Goal: Task Accomplishment & Management: Complete application form

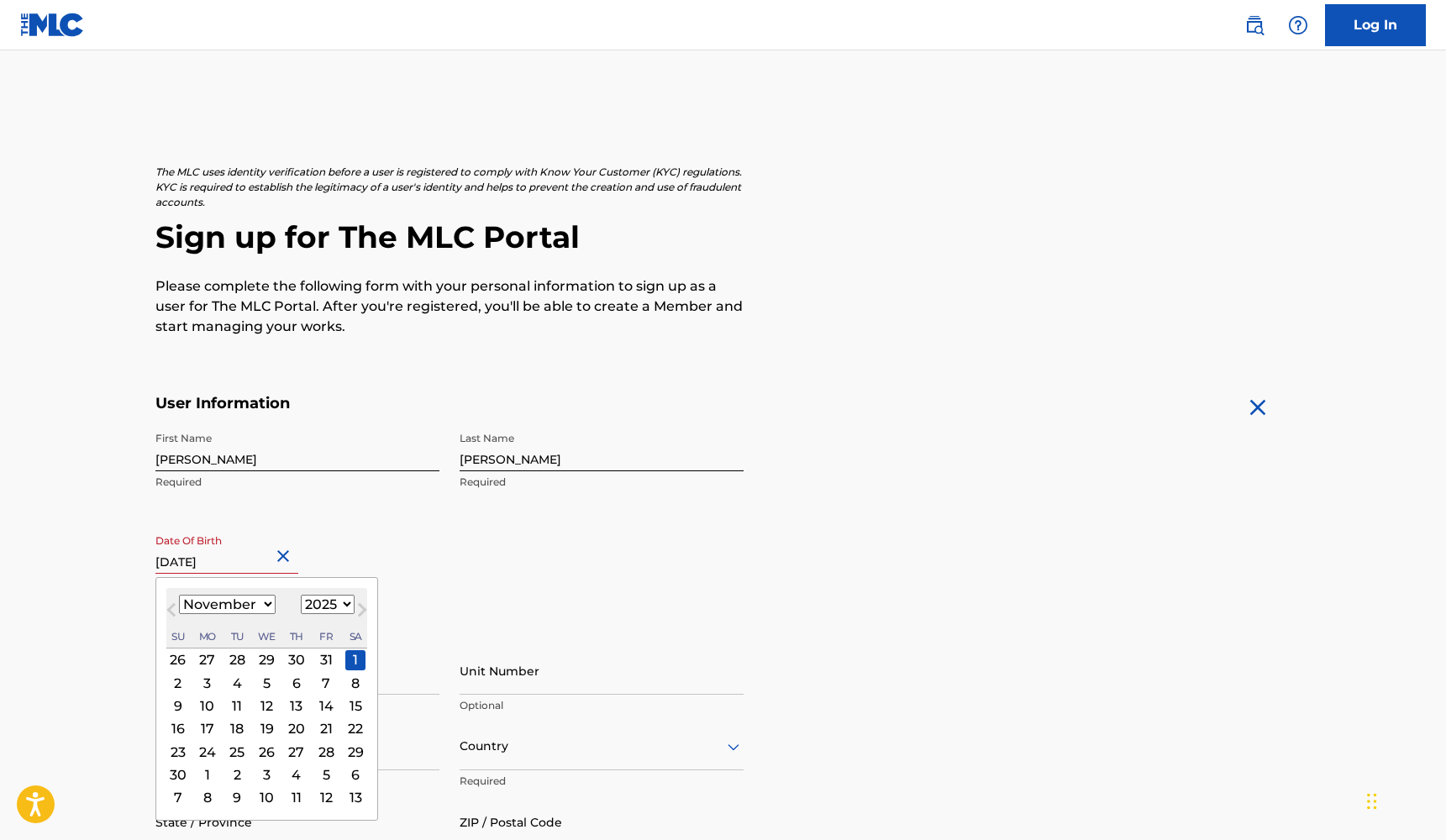
select select "10"
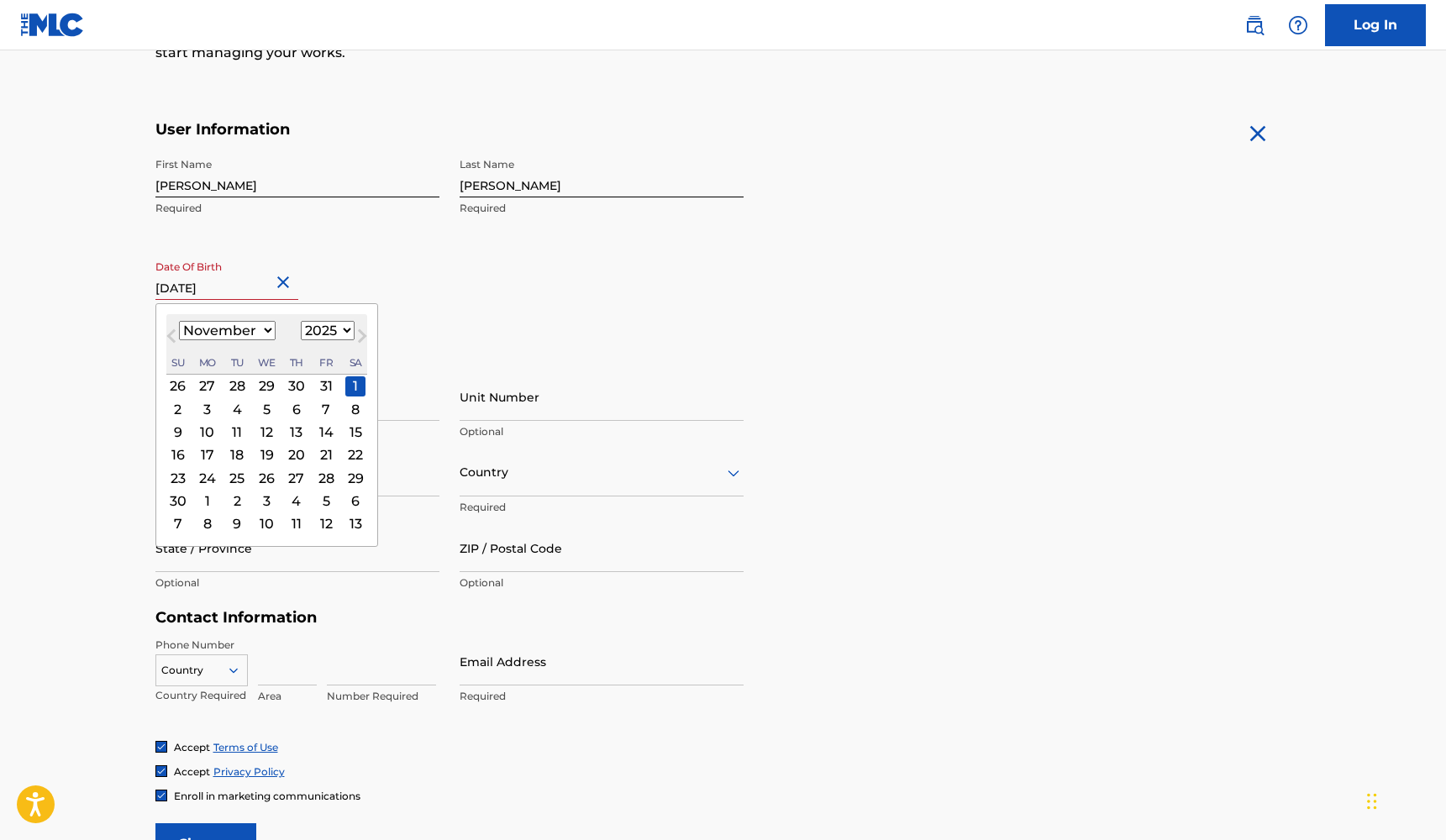
select select "1978"
click at [205, 839] on input "Sign up" at bounding box center [206, 843] width 101 height 42
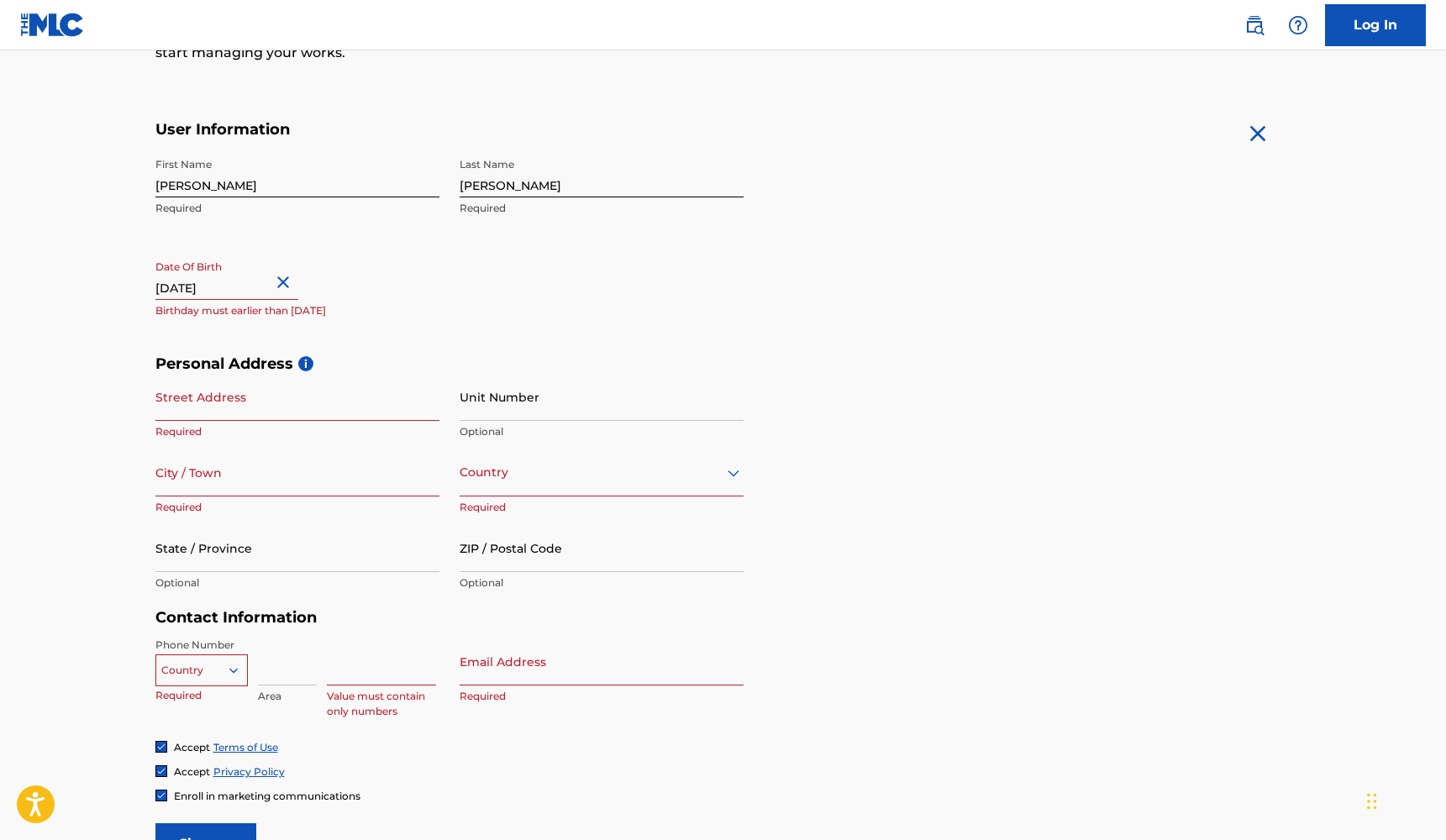
click at [963, 360] on h5 "Personal Address i" at bounding box center [723, 364] width 1136 height 20
click at [258, 290] on input "[DATE]" at bounding box center [227, 276] width 143 height 48
select select "10"
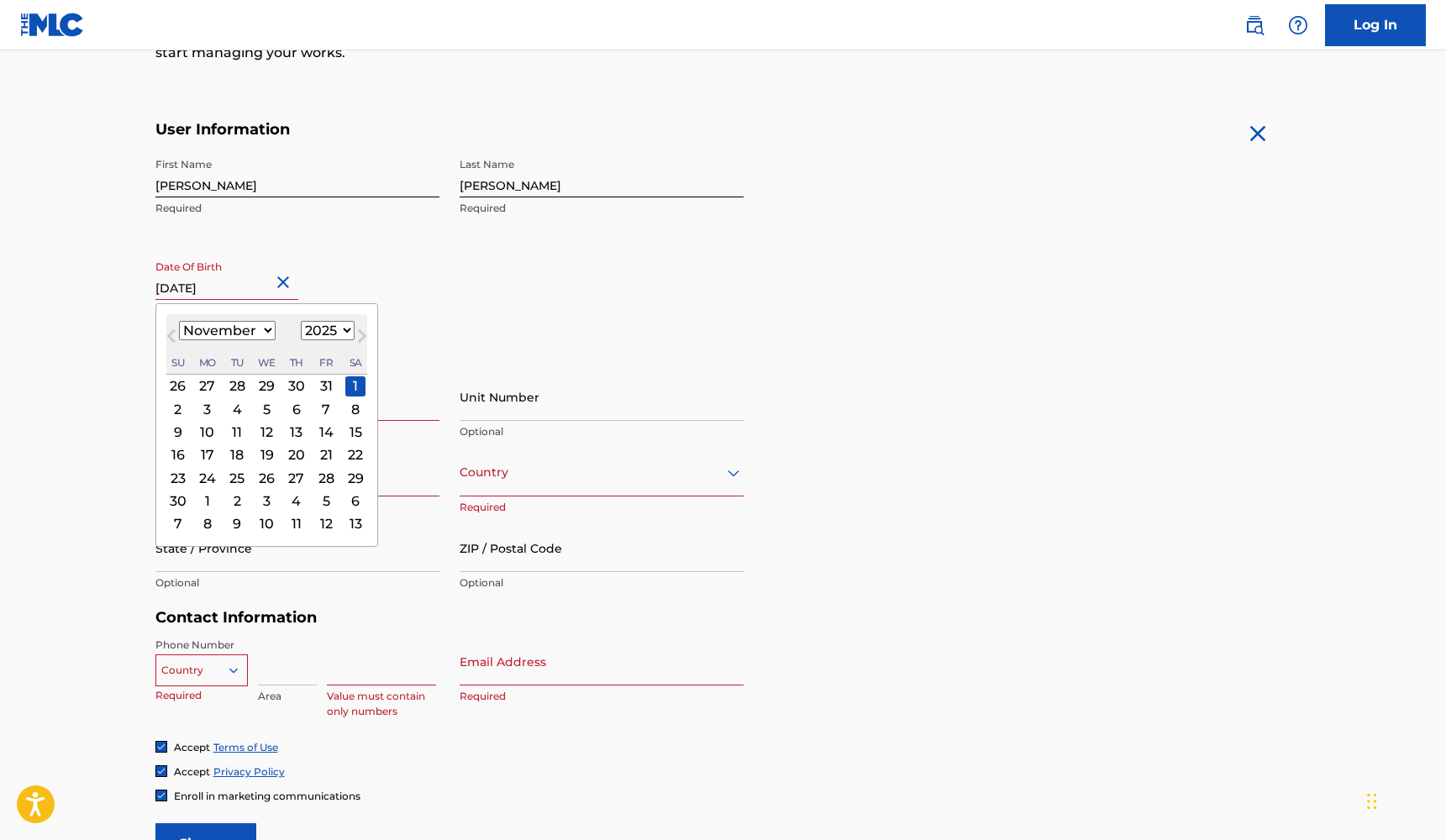
select select "1978"
click at [259, 386] on div "1" at bounding box center [267, 386] width 20 height 20
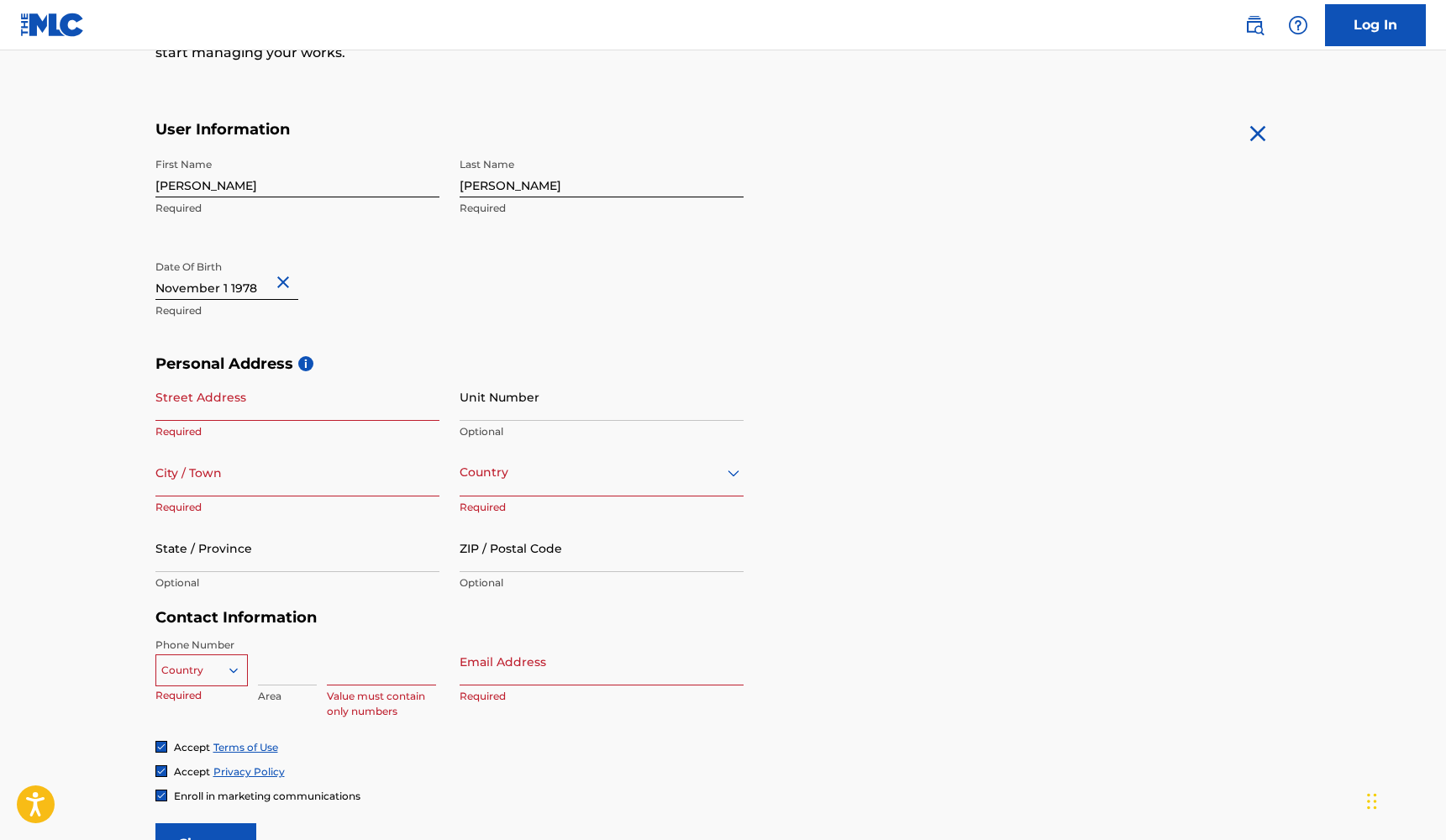
click at [318, 413] on input "Street Address" at bounding box center [297, 397] width 284 height 48
click at [181, 407] on input "Street Address" at bounding box center [297, 397] width 284 height 48
type input "2005"
type input "[STREET_ADDRESS]"
type input "[GEOGRAPHIC_DATA]"
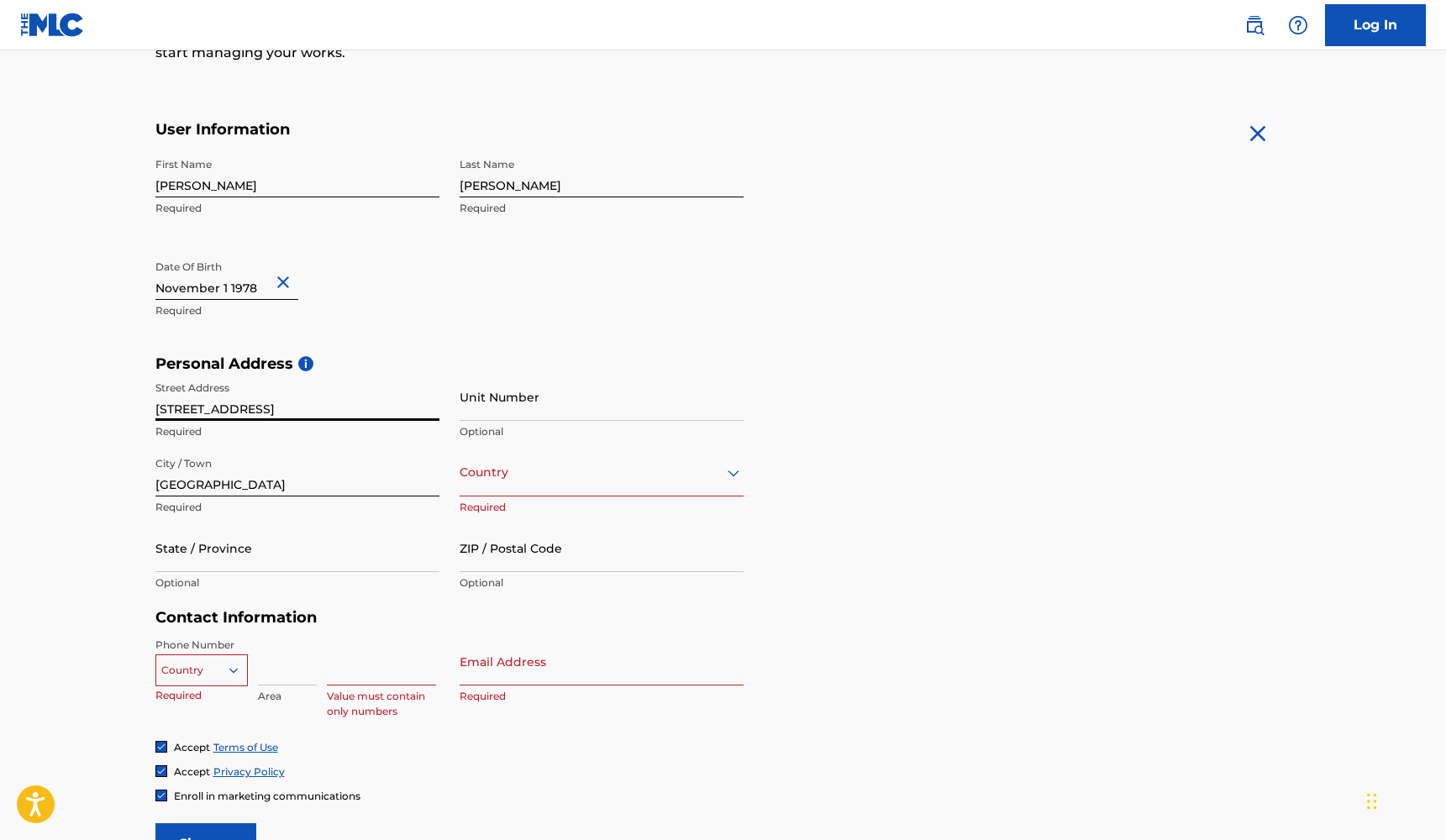
type input "[GEOGRAPHIC_DATA]"
type input "IL"
type input "62704"
type input "[GEOGRAPHIC_DATA]"
type input "6303107333"
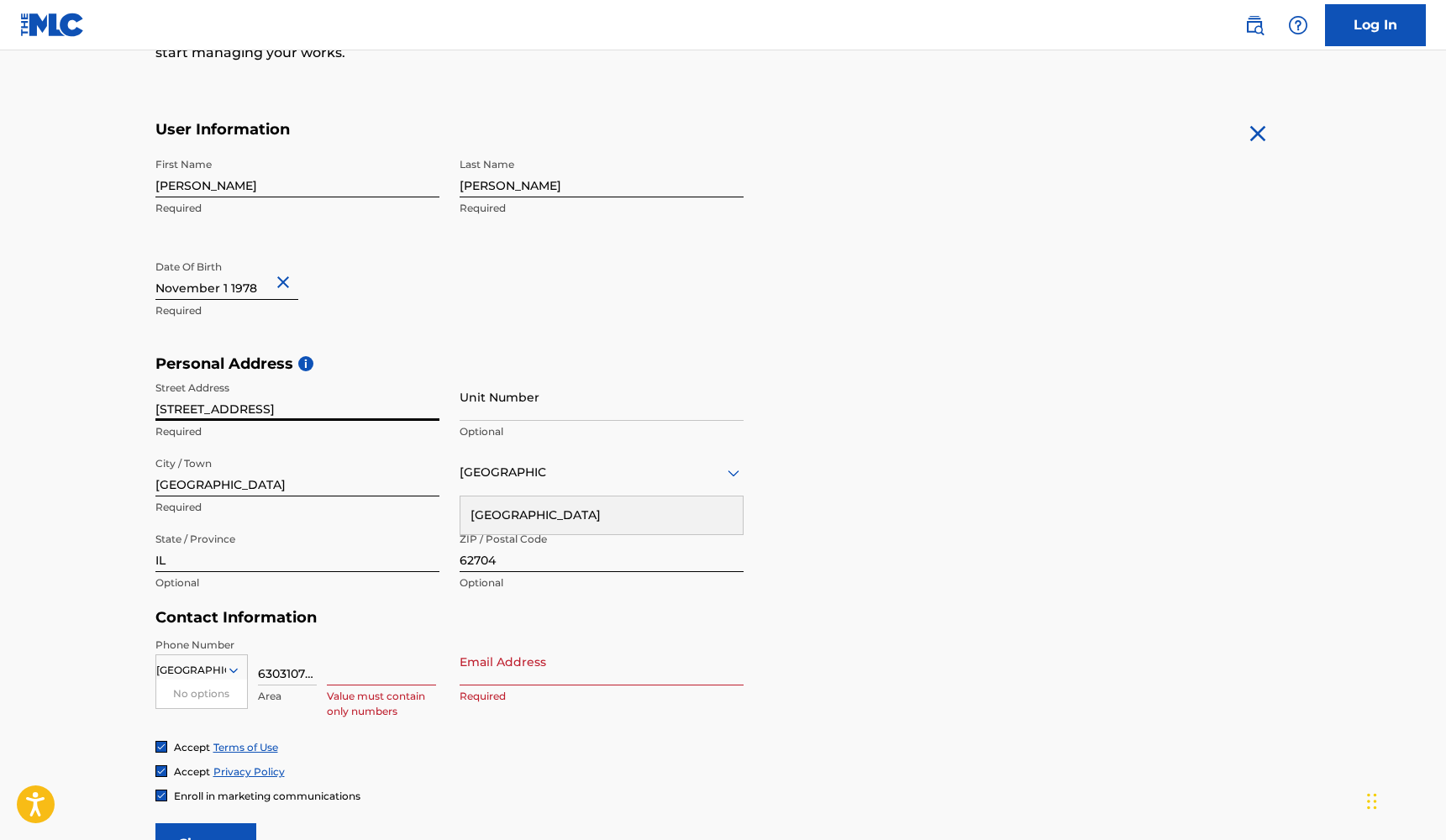
type input "[EMAIL_ADDRESS][DOMAIN_NAME]"
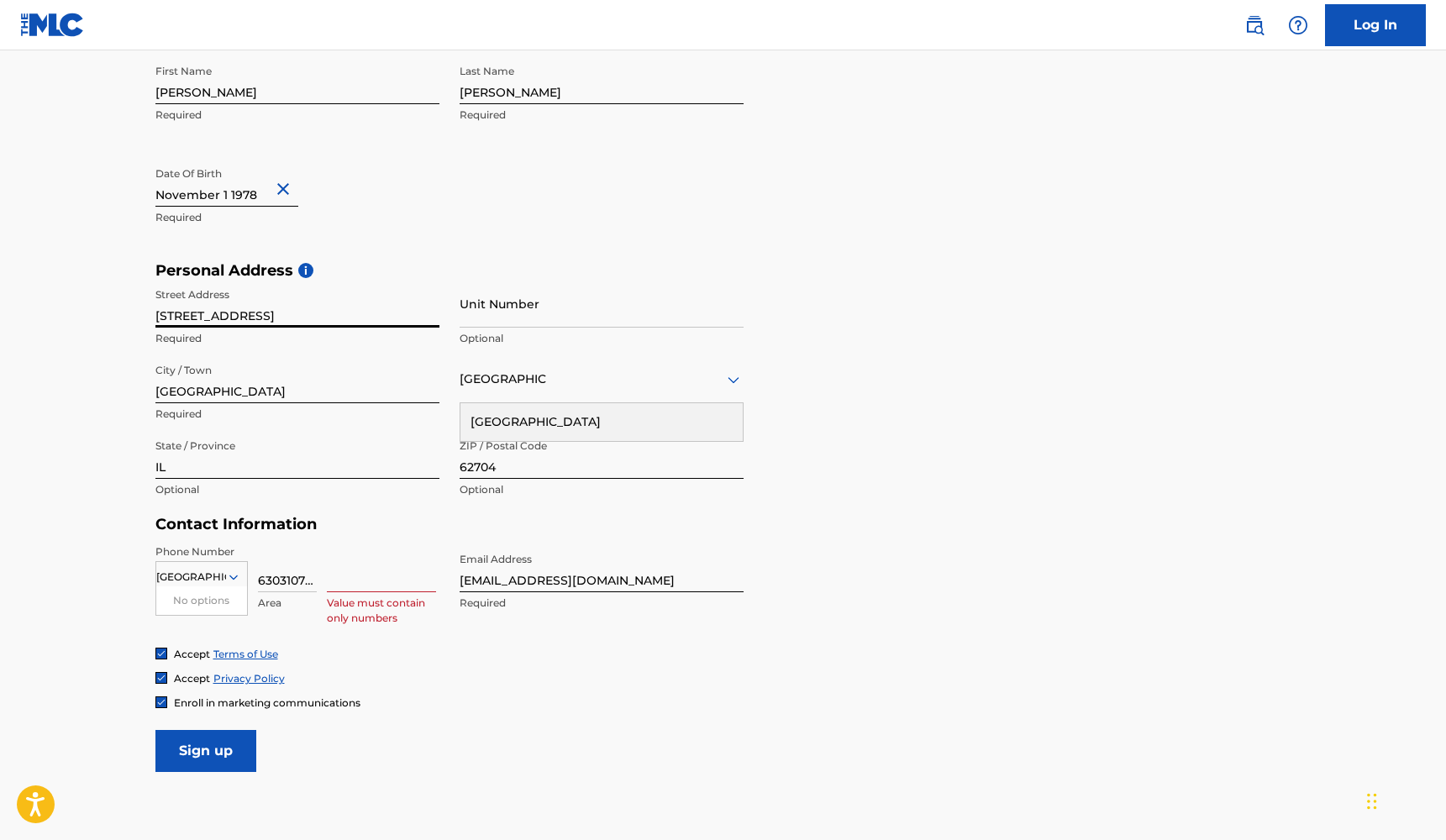
scroll to position [427, 0]
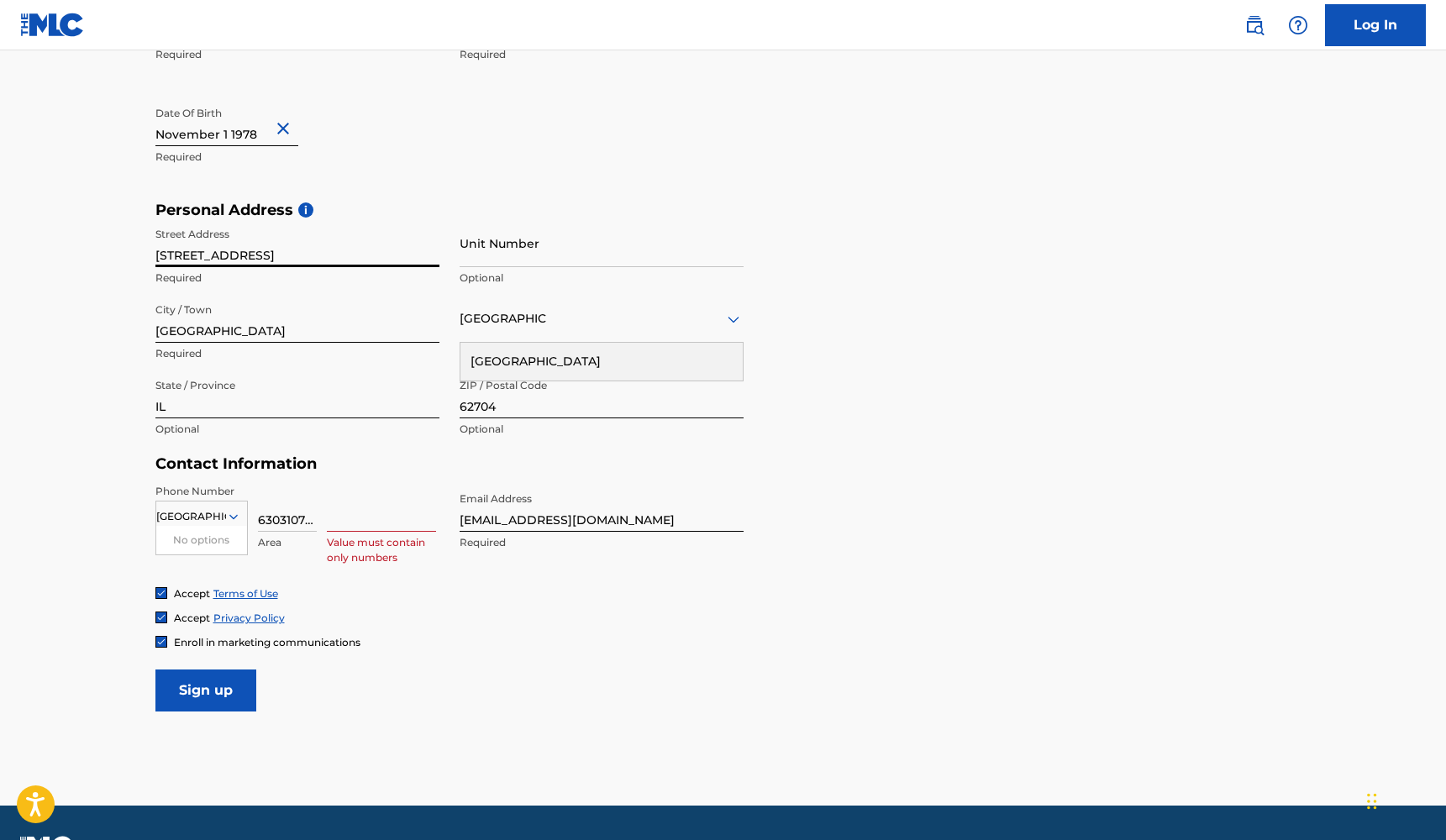
click at [1039, 567] on form "User Information First Name [PERSON_NAME] Required Last Name [PERSON_NAME] Requ…" at bounding box center [723, 338] width 1136 height 745
click at [291, 515] on input "6303107333" at bounding box center [287, 508] width 59 height 48
click at [994, 559] on form "User Information First Name [PERSON_NAME] Required Last Name [PERSON_NAME] Requ…" at bounding box center [723, 338] width 1136 height 745
click at [377, 521] on input at bounding box center [381, 508] width 110 height 48
drag, startPoint x: 312, startPoint y: 517, endPoint x: 214, endPoint y: 510, distance: 98.2
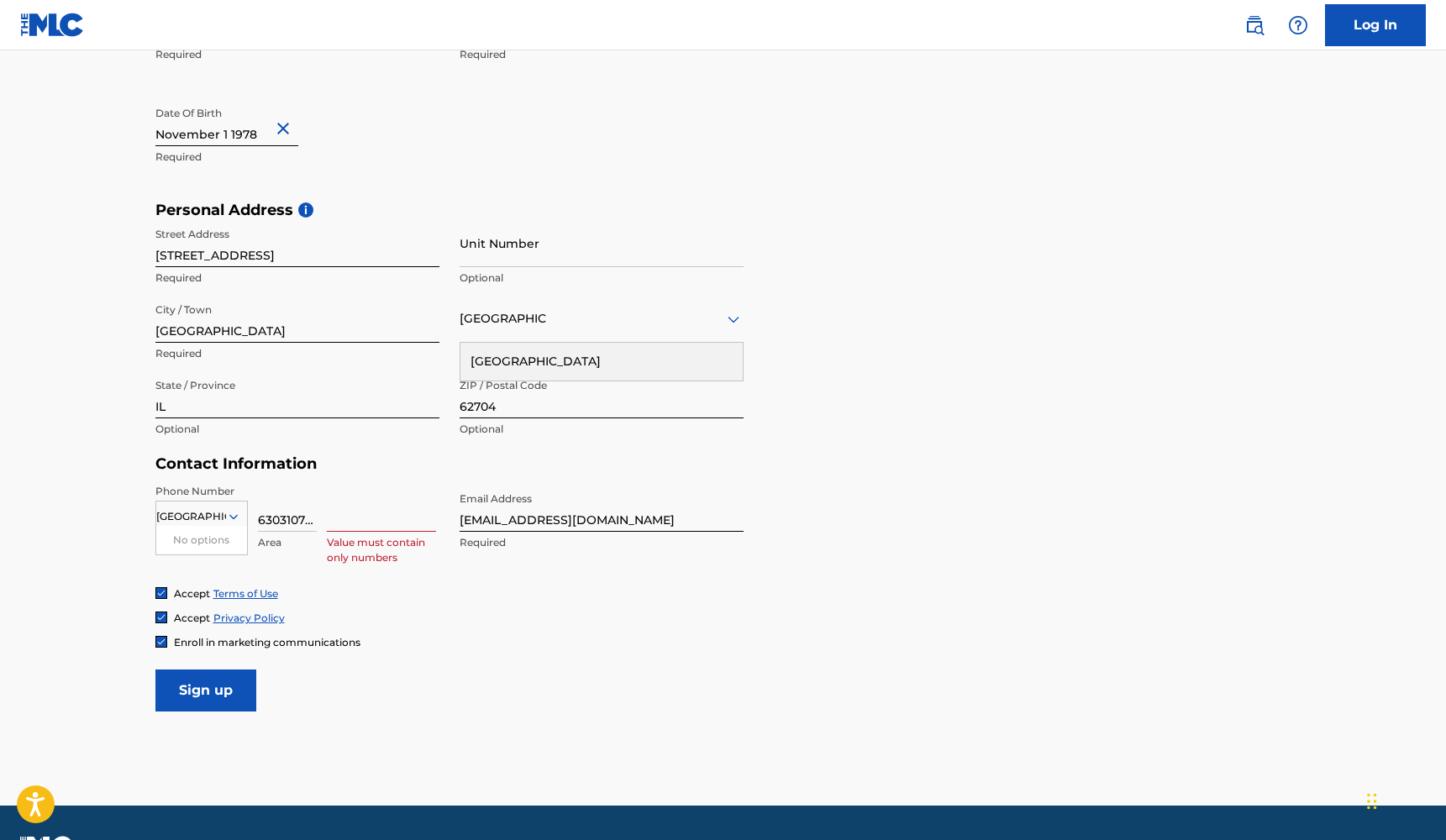
click at [214, 510] on div "United States No options Required 6303107333 Area Value must contain only numbe…" at bounding box center [297, 521] width 284 height 76
click at [291, 517] on input "6303107333" at bounding box center [287, 508] width 59 height 48
drag, startPoint x: 276, startPoint y: 516, endPoint x: 353, endPoint y: 522, distance: 77.2
click at [353, 522] on div "United States No options Required 6303107333 Area Value must contain only numbe…" at bounding box center [297, 521] width 284 height 76
type input "630"
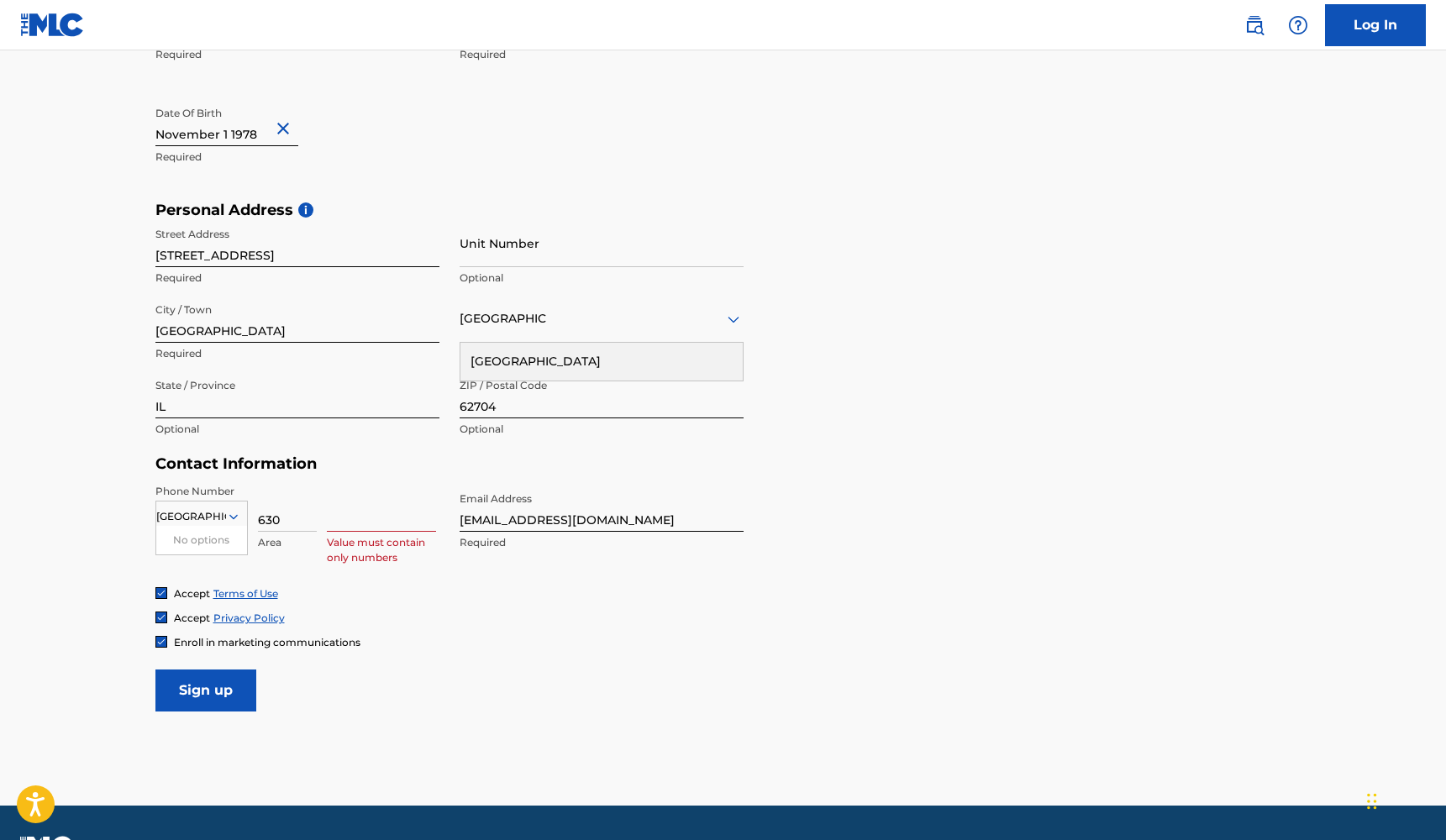
click at [381, 526] on input at bounding box center [381, 508] width 110 height 48
paste input "3107333"
type input "3107333"
click at [992, 539] on form "User Information First Name [PERSON_NAME] Required Last Name [PERSON_NAME] Requ…" at bounding box center [723, 338] width 1136 height 745
drag, startPoint x: 545, startPoint y: 508, endPoint x: 331, endPoint y: 496, distance: 214.3
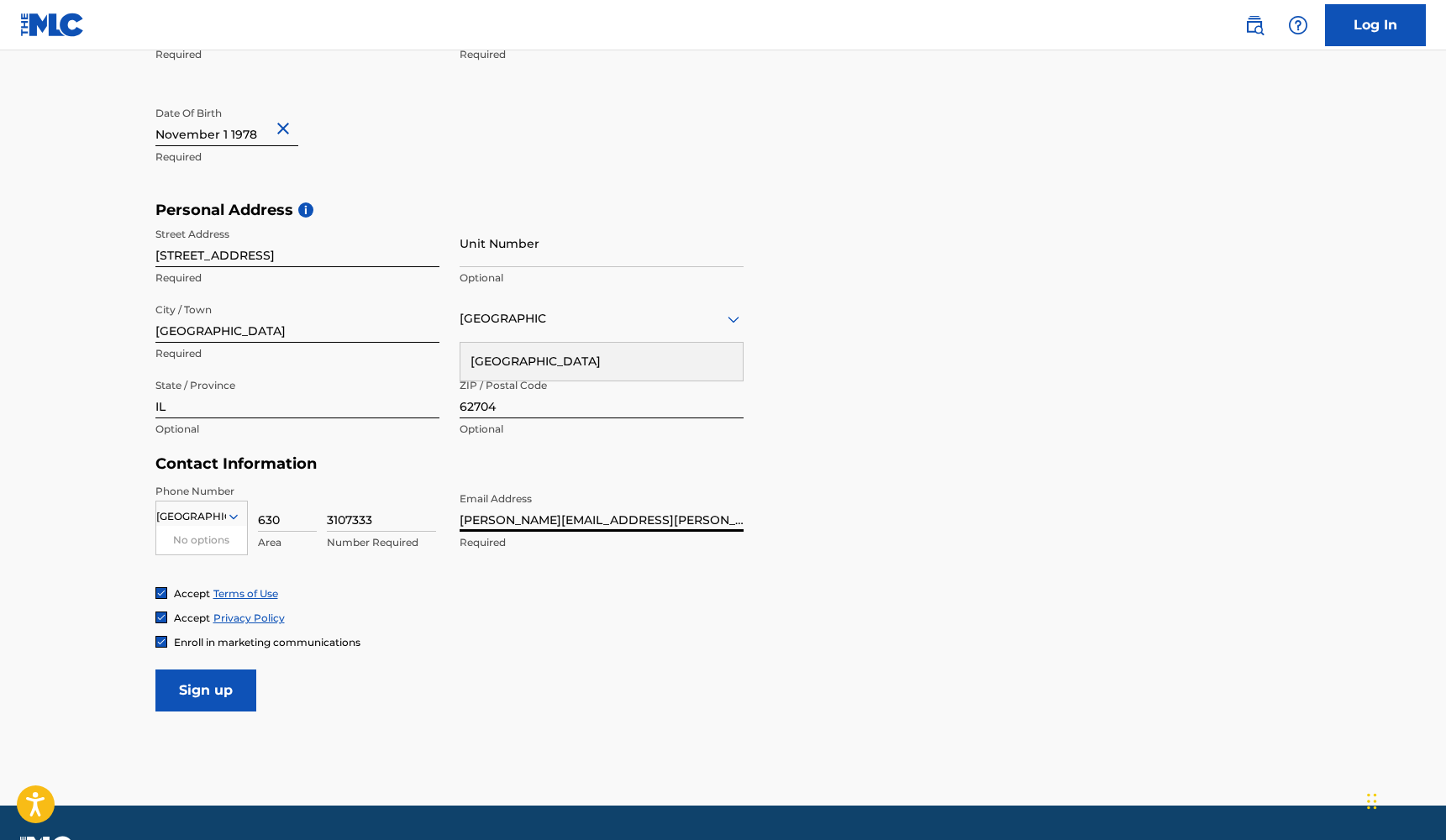
type input "[PERSON_NAME][EMAIL_ADDRESS][PERSON_NAME][DOMAIN_NAME]"
click at [595, 601] on div "Accept Terms of Use Accept Privacy Policy Enroll in marketing communications" at bounding box center [723, 617] width 1136 height 63
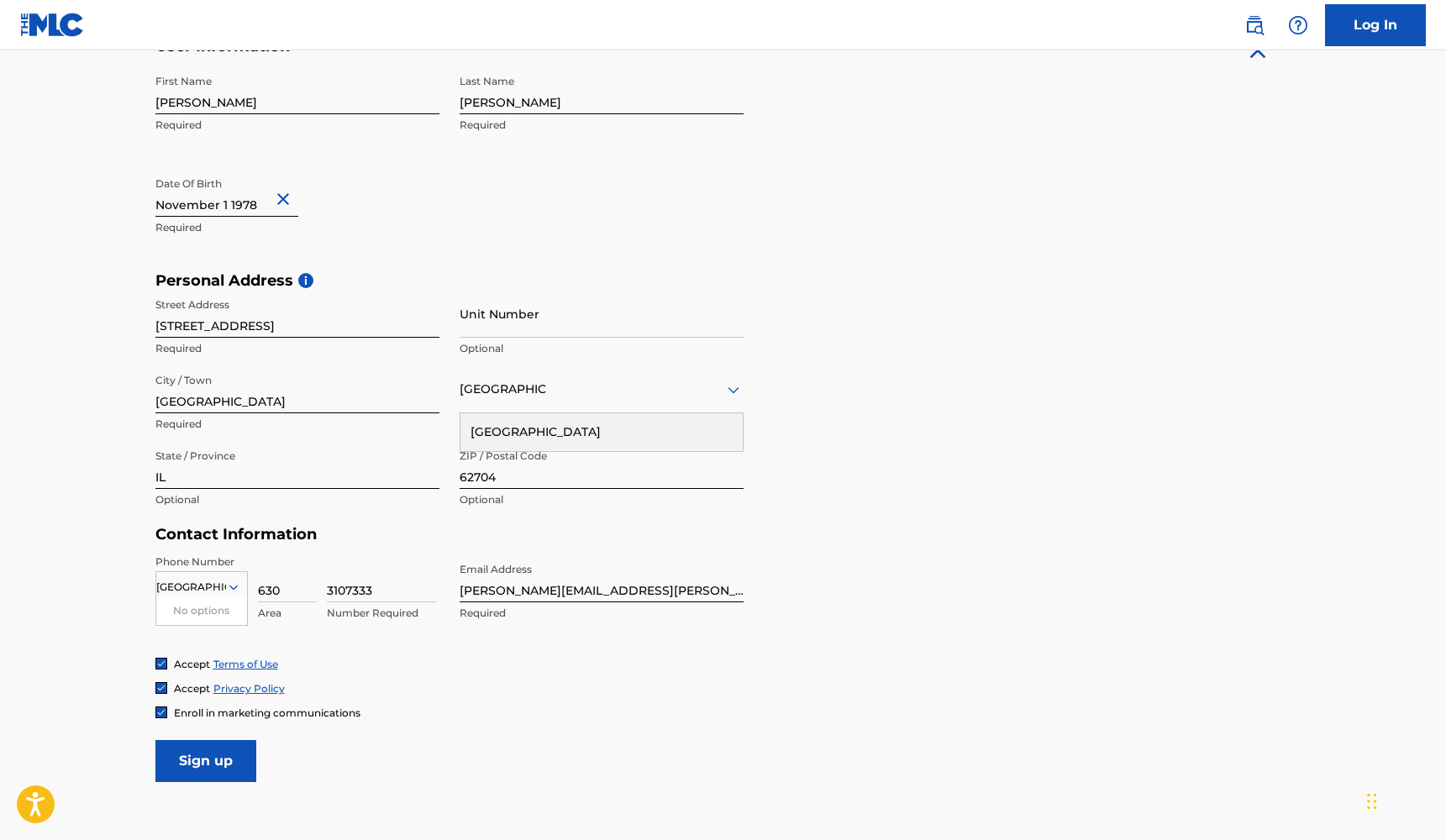
scroll to position [299, 0]
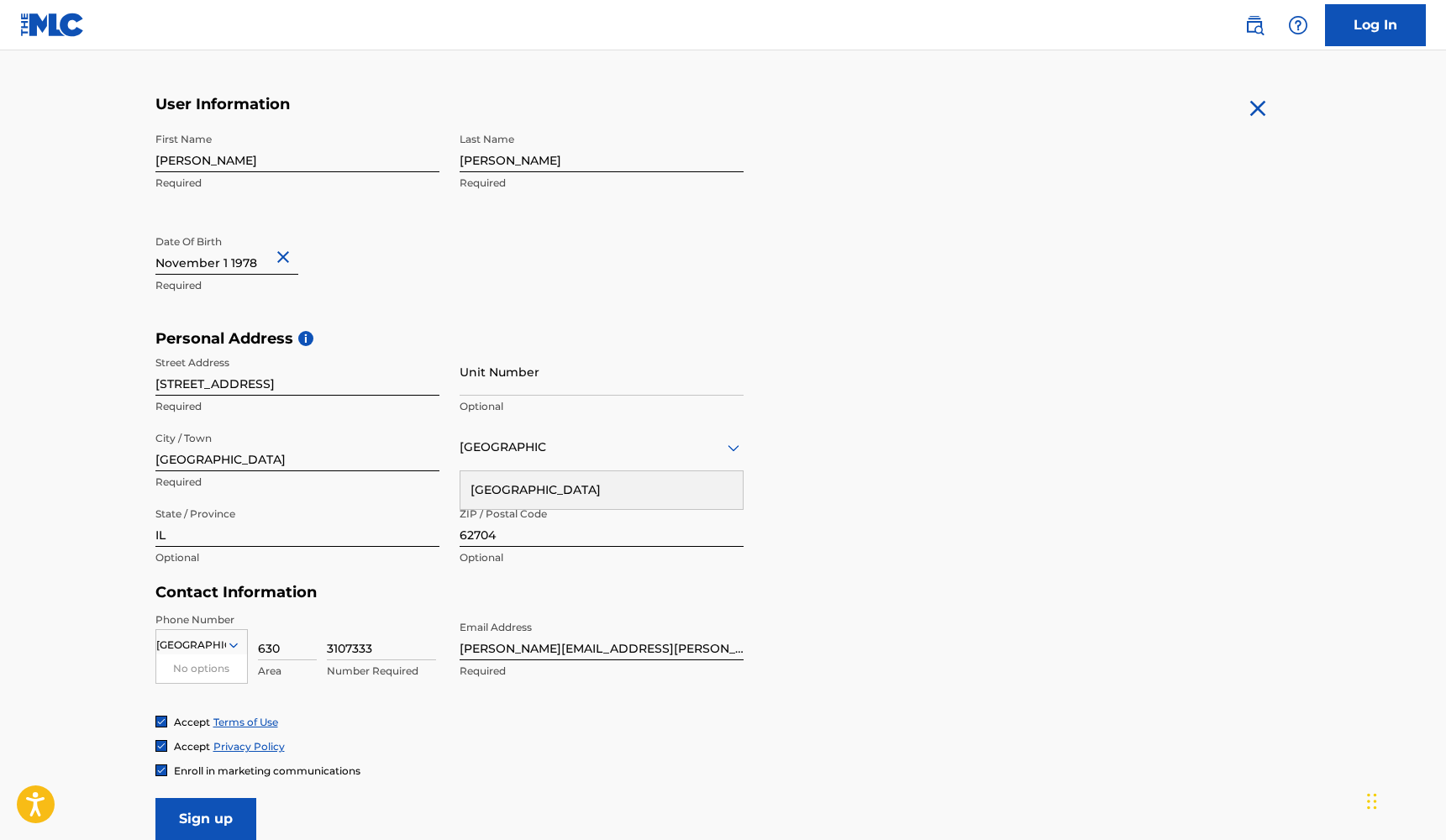
click at [911, 566] on div "Personal Address i Street Address [STREET_ADDRESS] Required Unit Number Optiona…" at bounding box center [723, 457] width 1136 height 255
click at [829, 540] on div "Personal Address i Street Address [STREET_ADDRESS] Required Unit Number Optiona…" at bounding box center [723, 457] width 1136 height 255
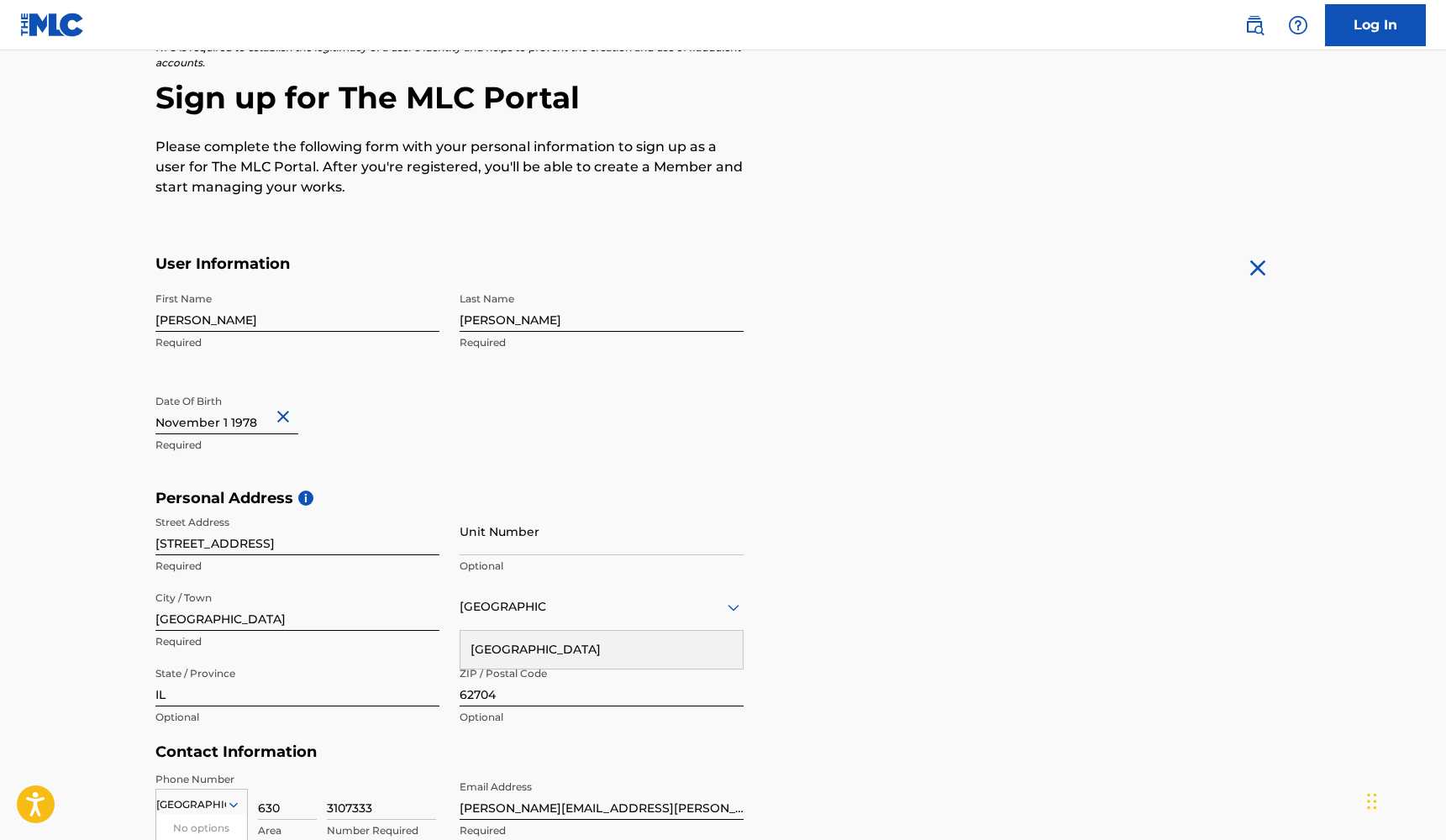
scroll to position [471, 0]
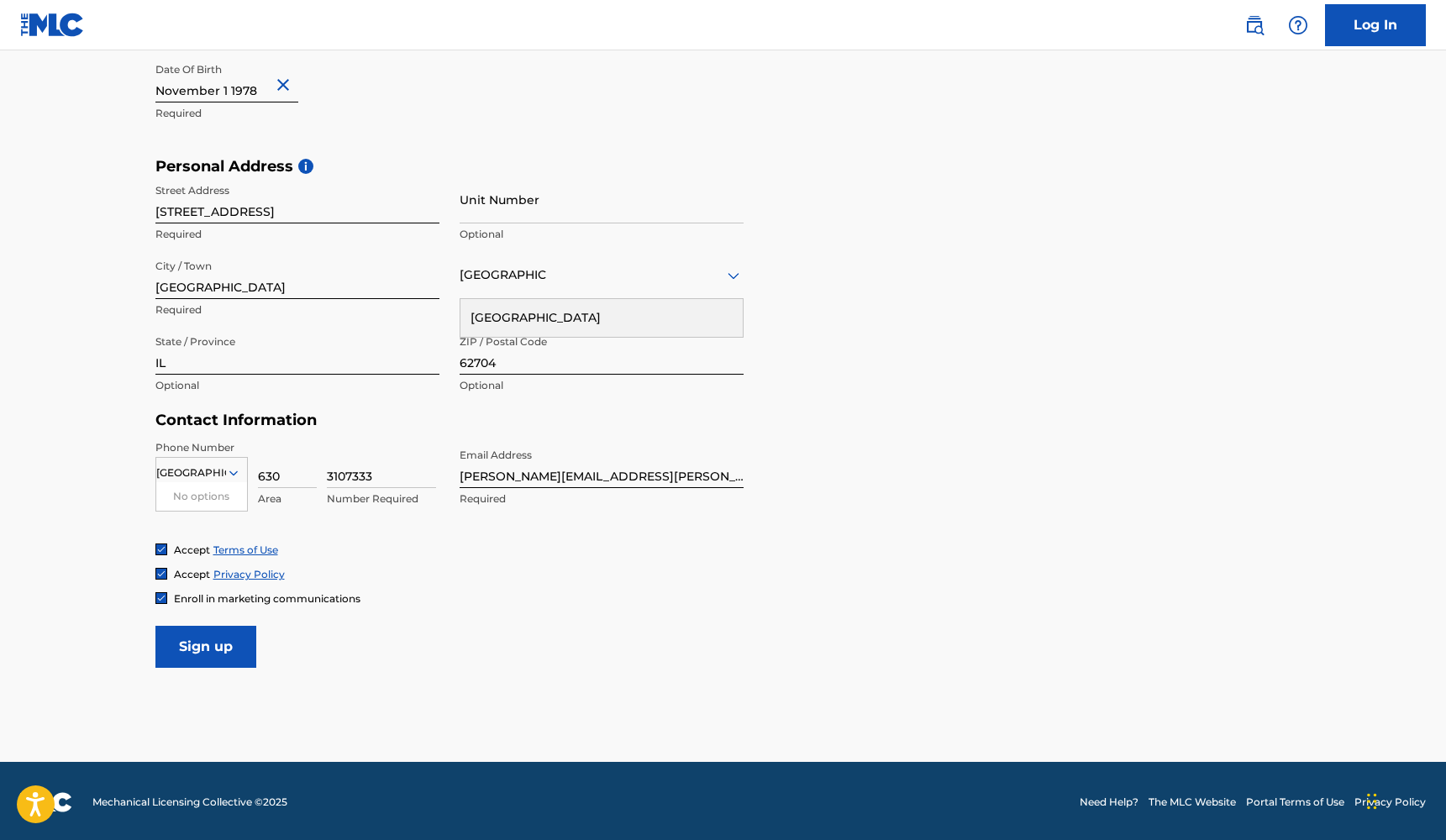
click at [209, 645] on input "Sign up" at bounding box center [206, 646] width 101 height 42
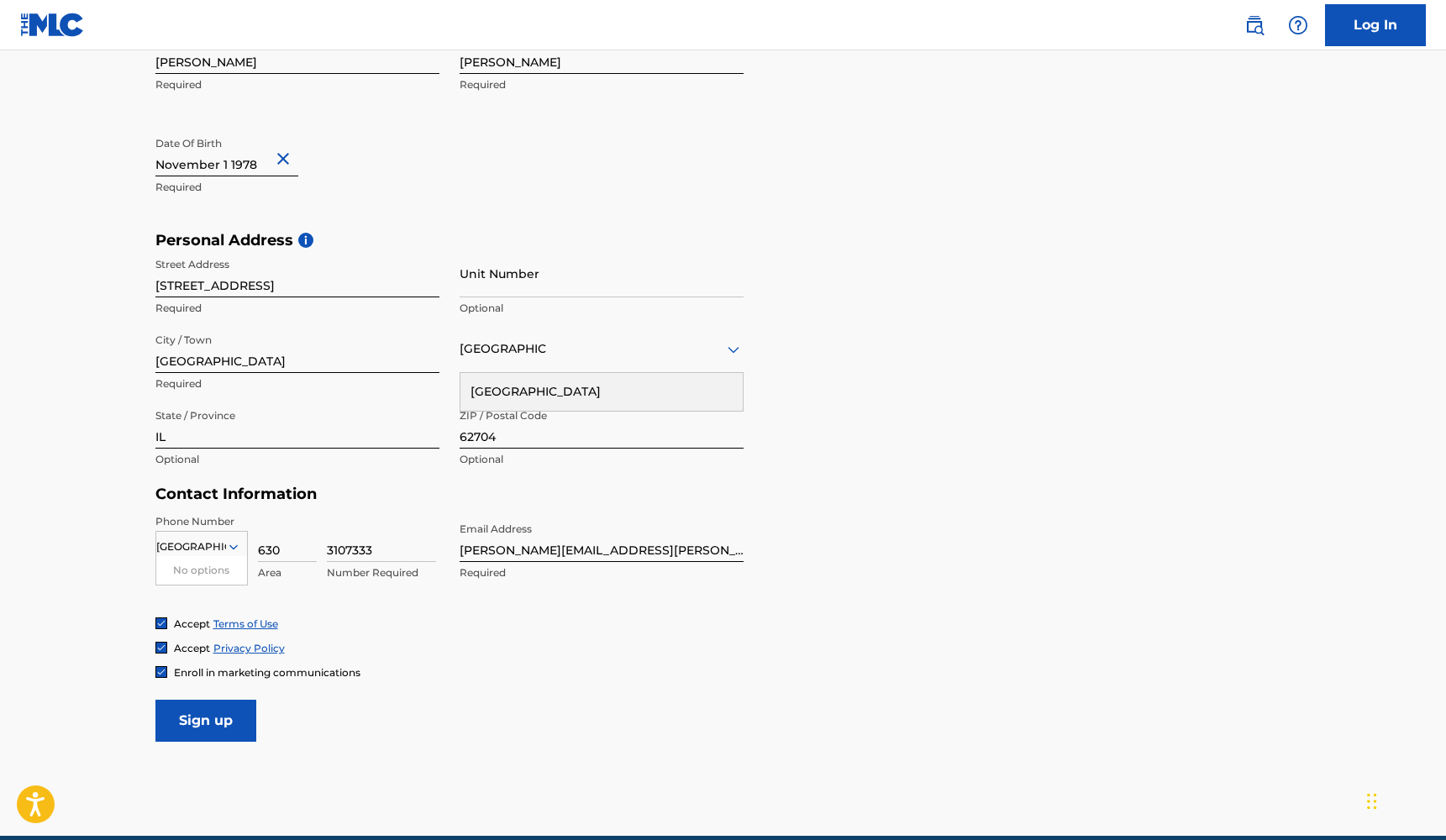
scroll to position [472, 0]
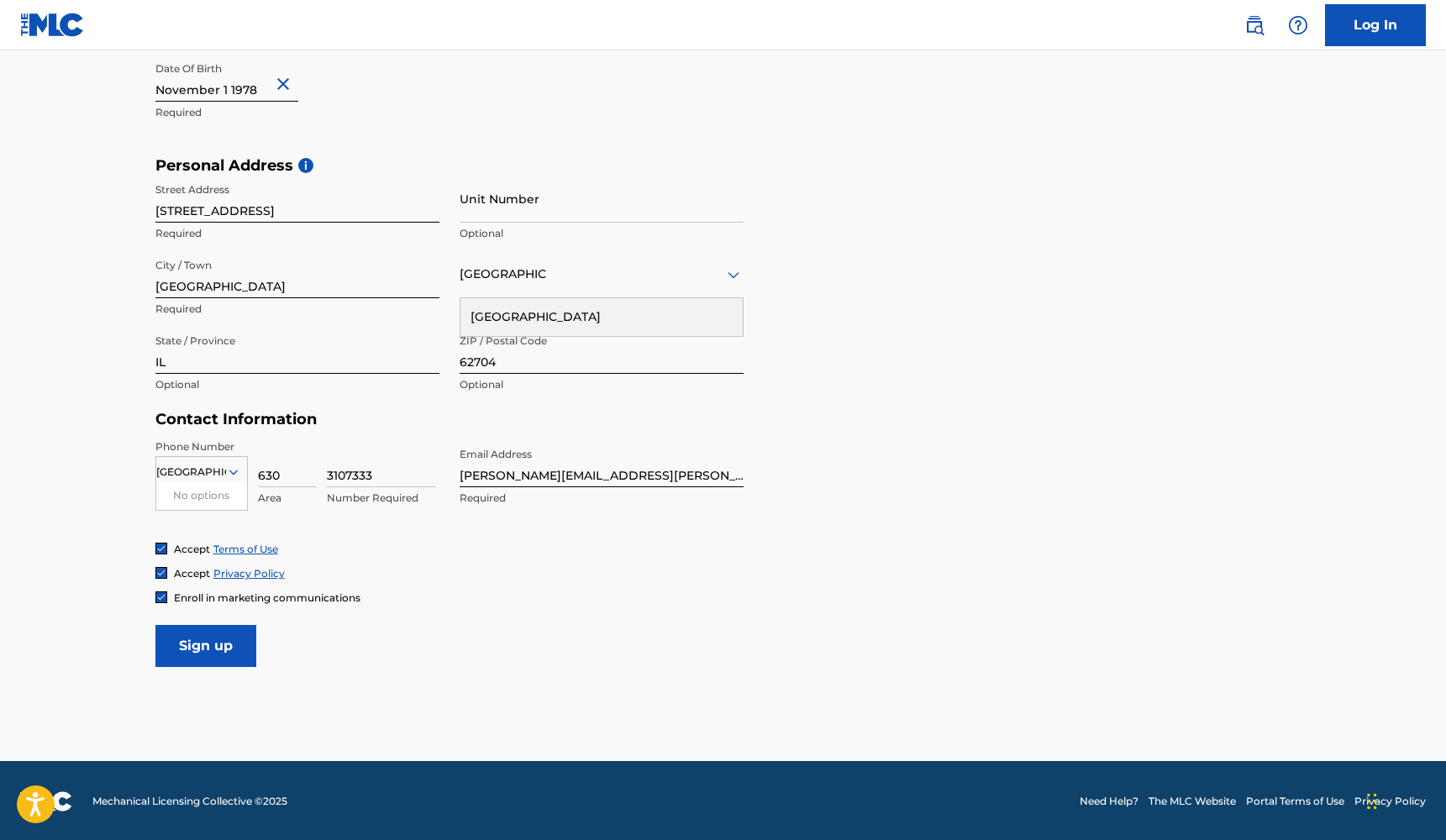
click at [220, 635] on input "Sign up" at bounding box center [206, 646] width 101 height 42
click at [545, 284] on div "Country [GEOGRAPHIC_DATA]" at bounding box center [602, 274] width 284 height 48
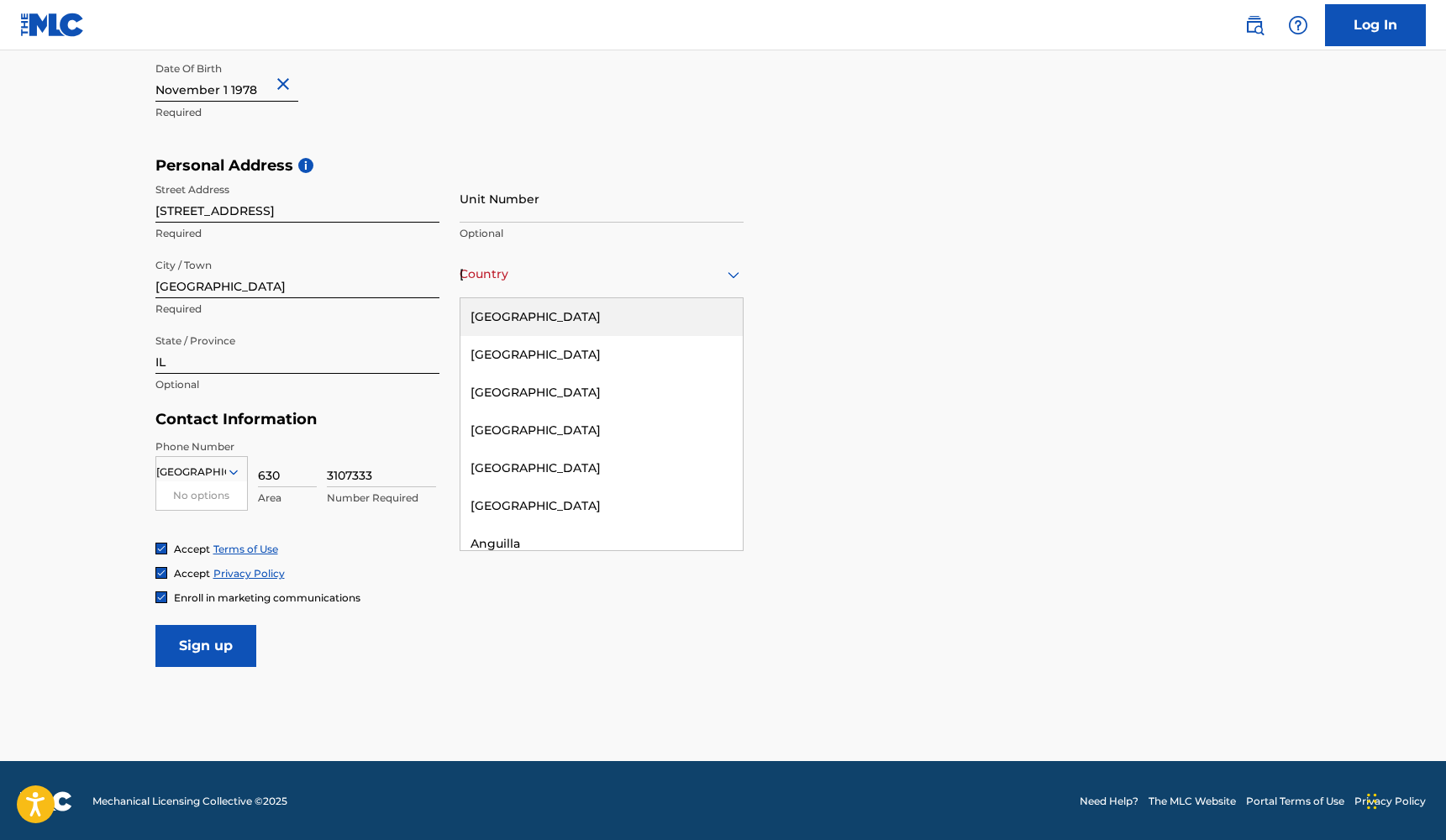
click at [533, 317] on div "[GEOGRAPHIC_DATA]" at bounding box center [602, 317] width 282 height 38
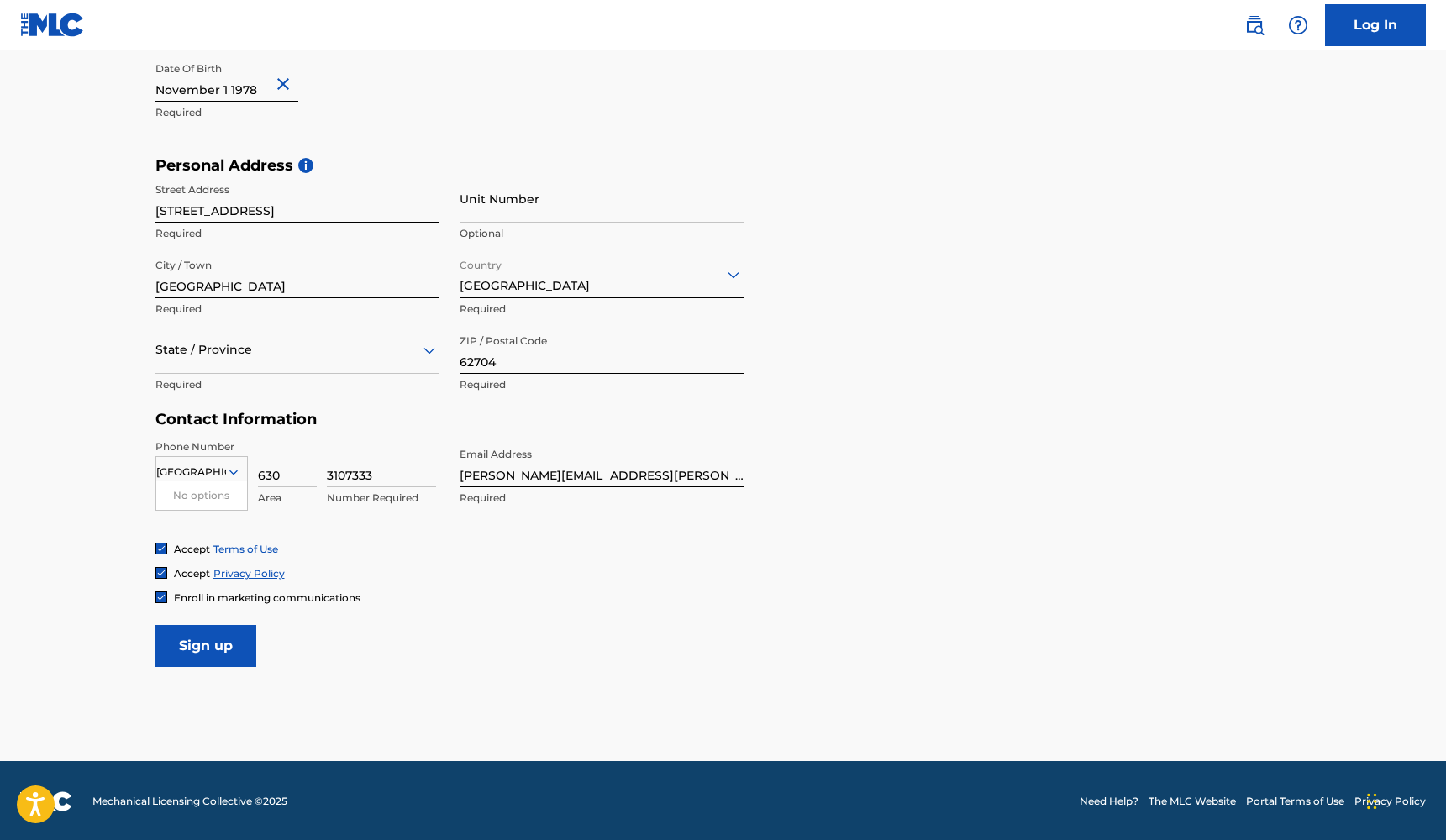
click at [348, 356] on div at bounding box center [297, 350] width 284 height 21
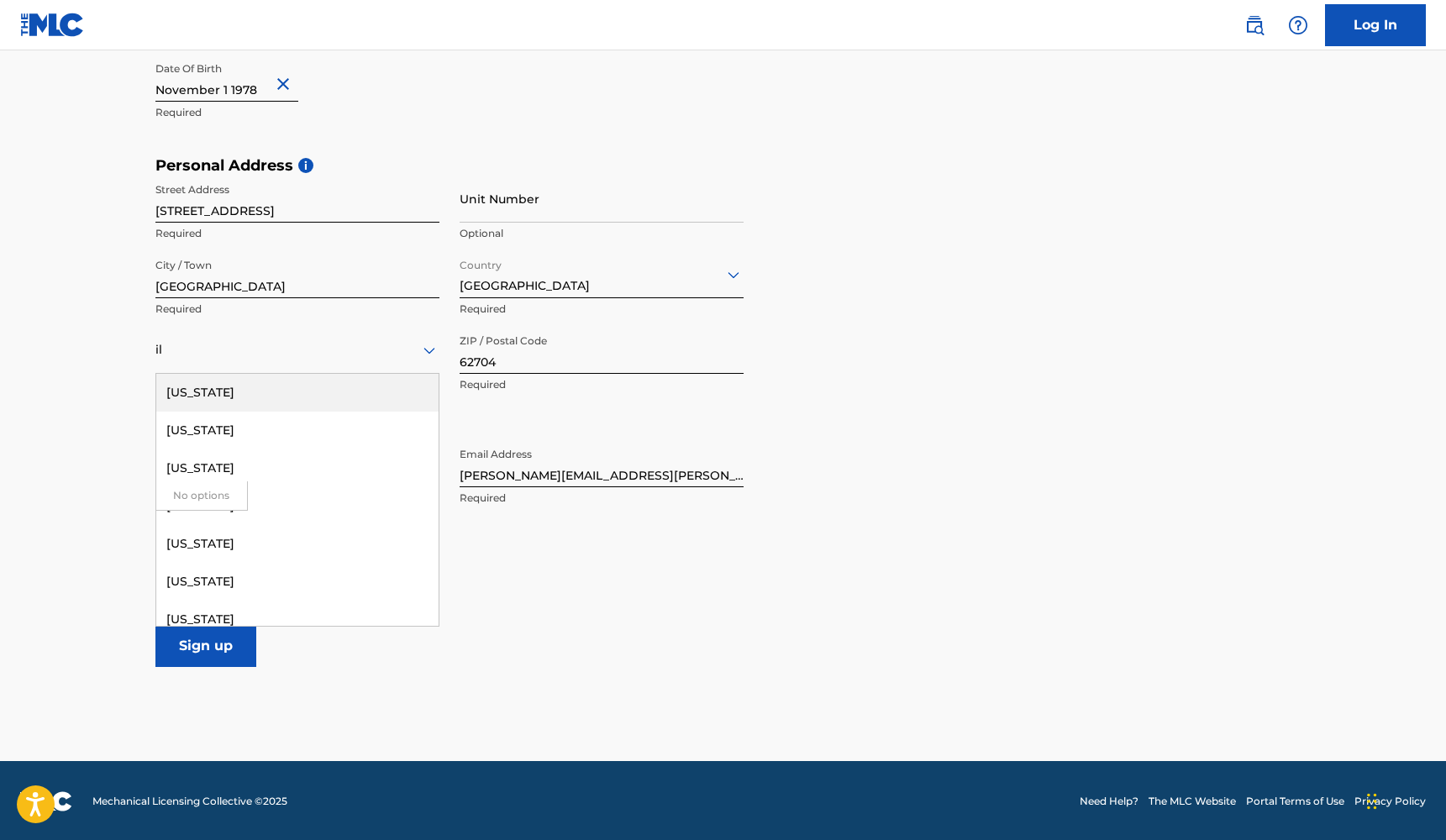
type input "ill"
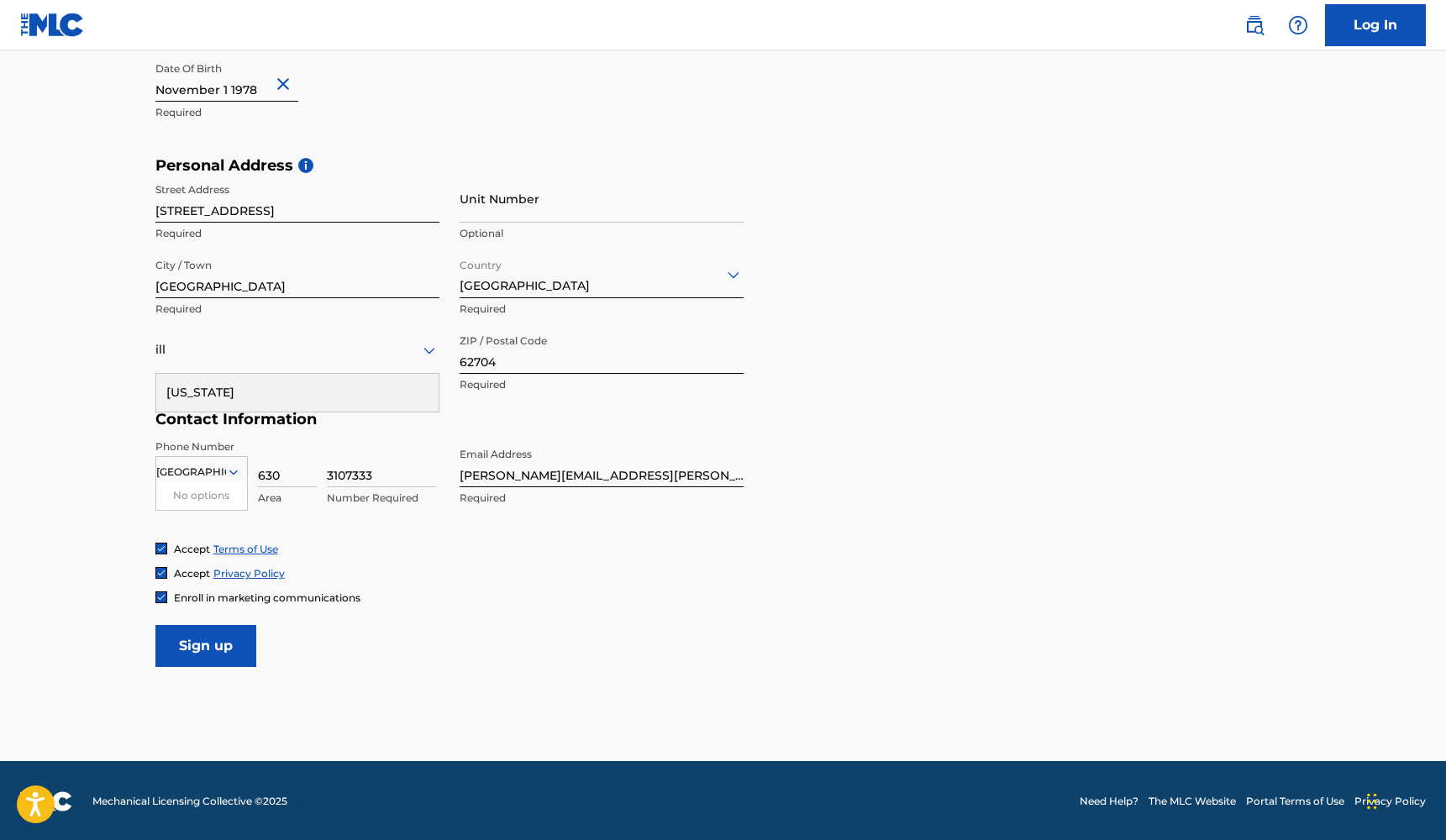
click at [277, 390] on div "[US_STATE]" at bounding box center [297, 392] width 282 height 38
click at [209, 647] on input "Sign up" at bounding box center [206, 646] width 101 height 42
click at [217, 476] on input "[GEOGRAPHIC_DATA]" at bounding box center [191, 472] width 70 height 15
click at [183, 491] on div "No options" at bounding box center [201, 496] width 91 height 29
click at [217, 465] on input "[GEOGRAPHIC_DATA]" at bounding box center [191, 472] width 70 height 15
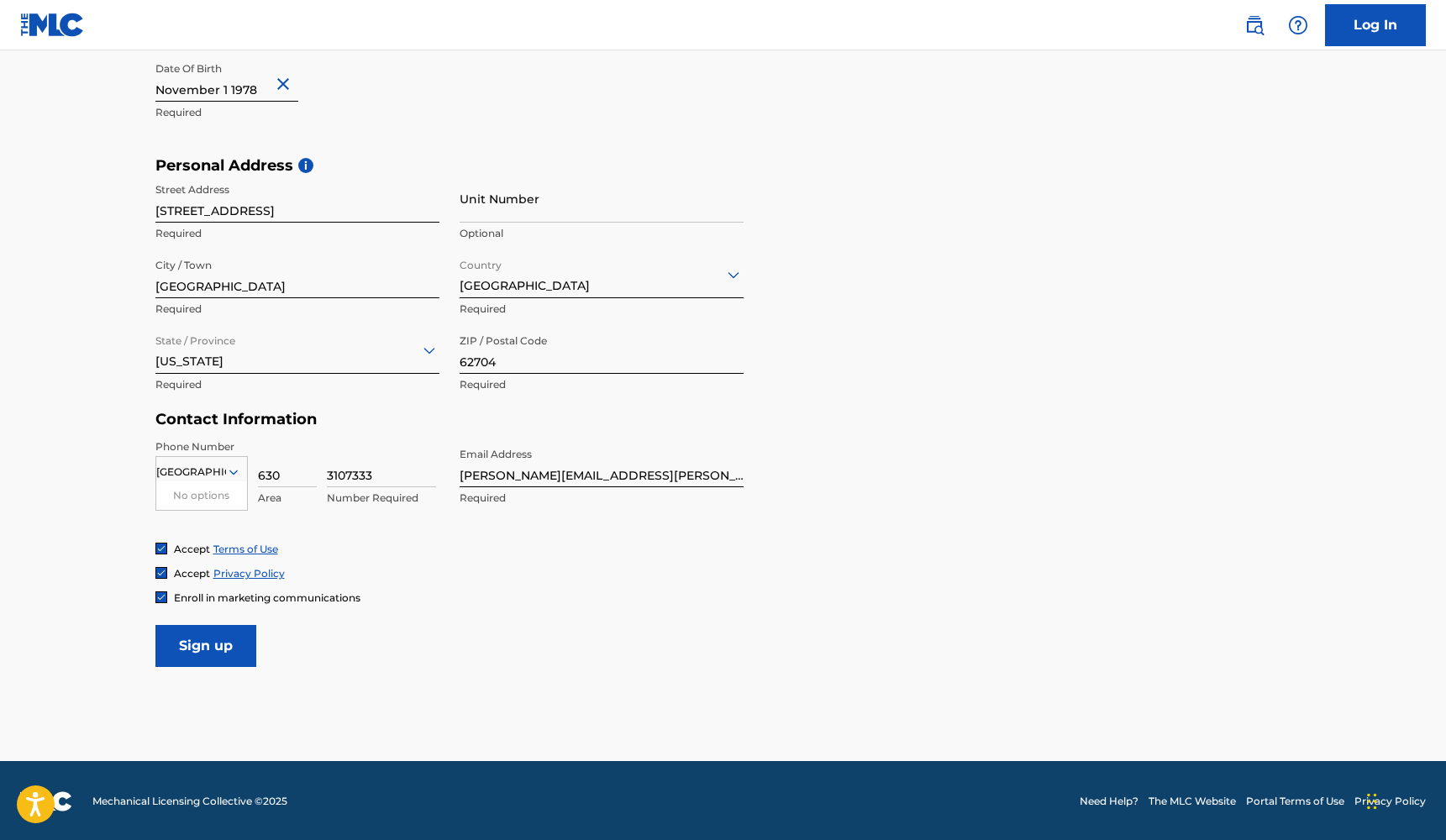
click at [195, 472] on input "[GEOGRAPHIC_DATA]" at bounding box center [191, 472] width 70 height 15
click at [179, 477] on input "United unStates" at bounding box center [198, 472] width 83 height 15
type input "United unStates"
click at [675, 606] on form "User Information First Name [PERSON_NAME] Required Last Name [PERSON_NAME] Requ…" at bounding box center [723, 294] width 1136 height 745
click at [187, 653] on input "Sign up" at bounding box center [206, 646] width 101 height 42
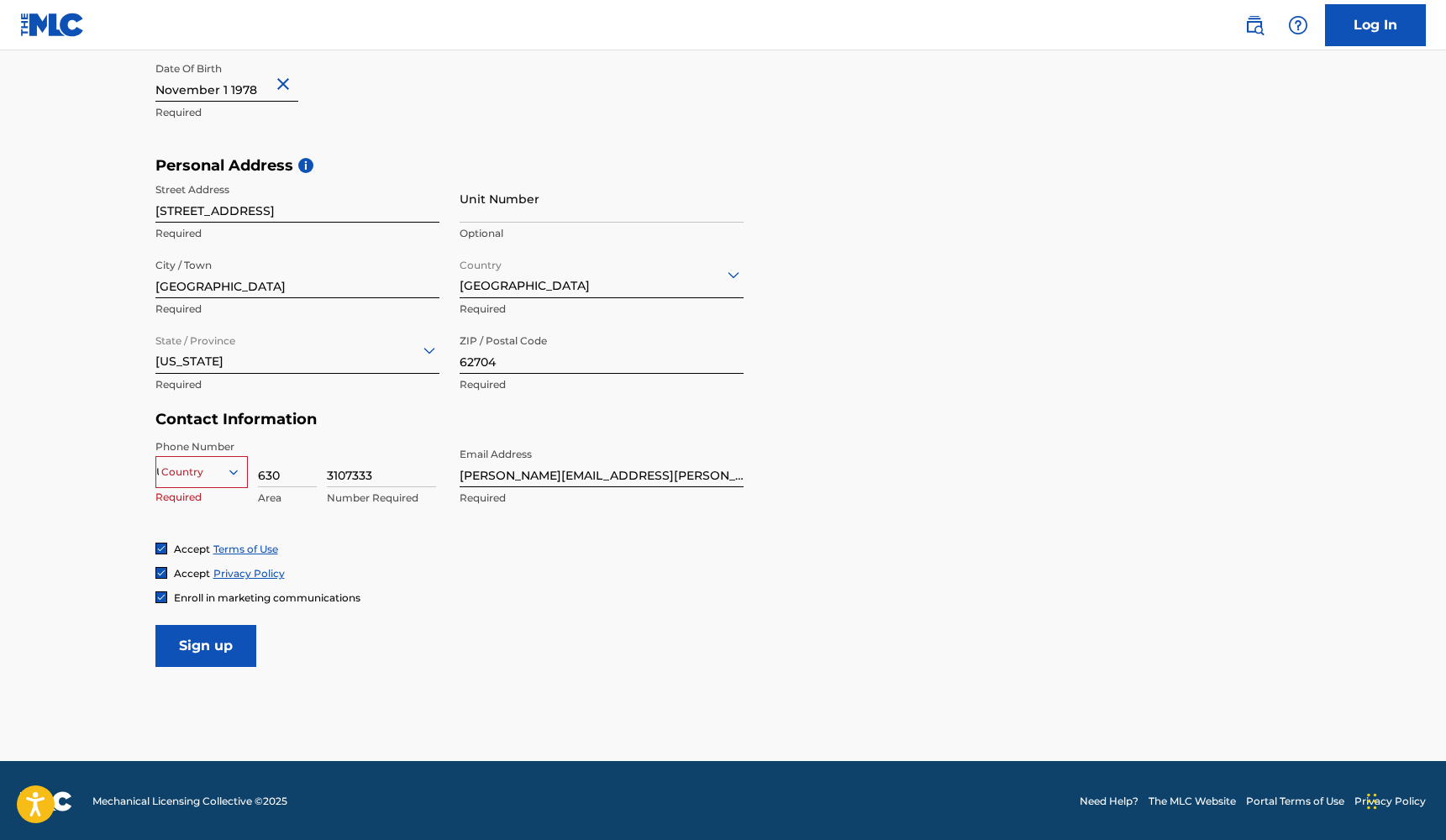
click at [189, 478] on div "United unStates" at bounding box center [201, 472] width 91 height 19
click at [167, 493] on div "US, [GEOGRAPHIC_DATA] +1" at bounding box center [201, 514] width 91 height 65
click at [201, 651] on input "Sign up" at bounding box center [206, 646] width 101 height 42
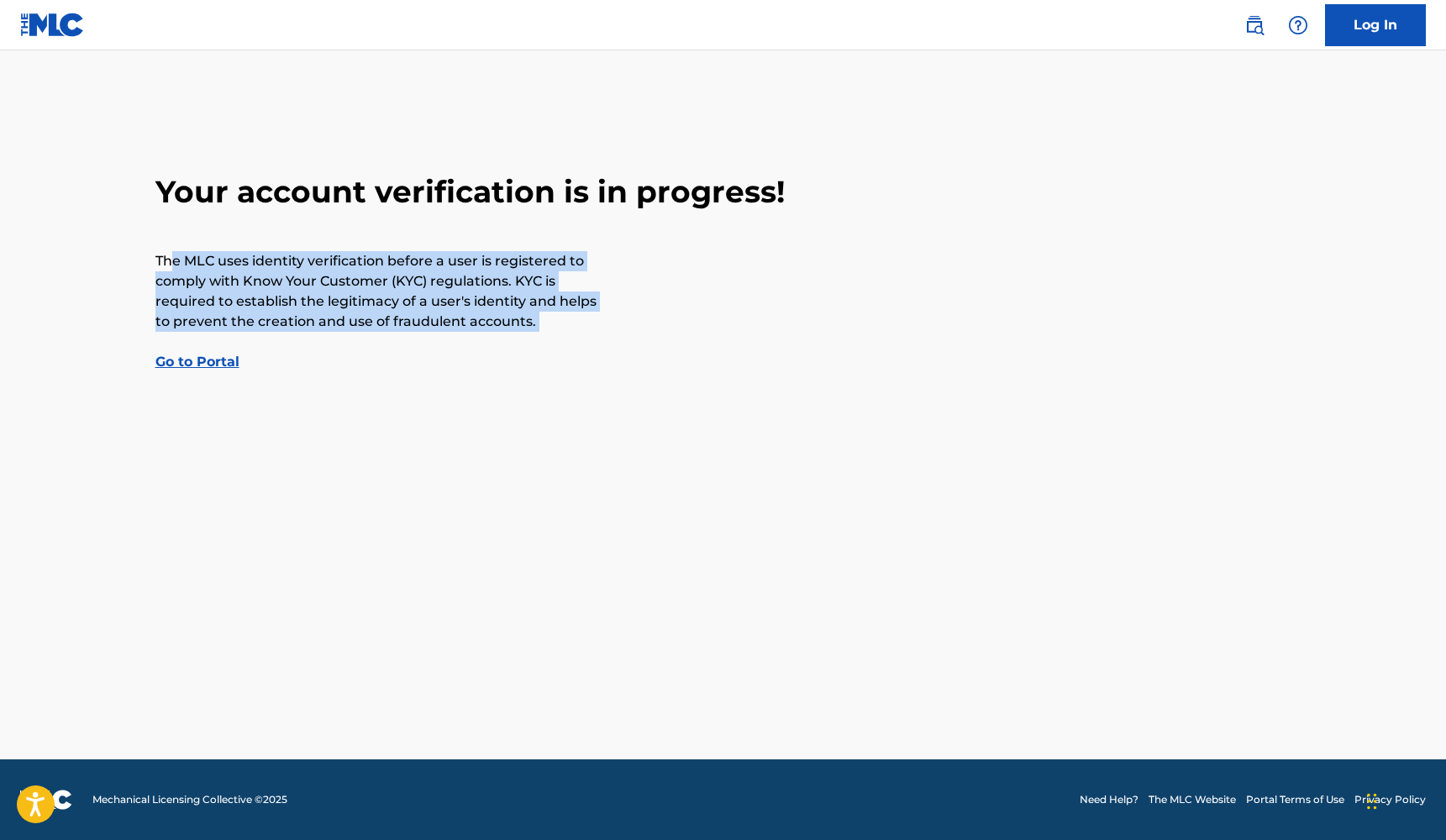
drag, startPoint x: 173, startPoint y: 260, endPoint x: 321, endPoint y: 333, distance: 165.0
click at [321, 333] on div "Your account verification is in progress! The MLC uses identity verification be…" at bounding box center [723, 273] width 1177 height 199
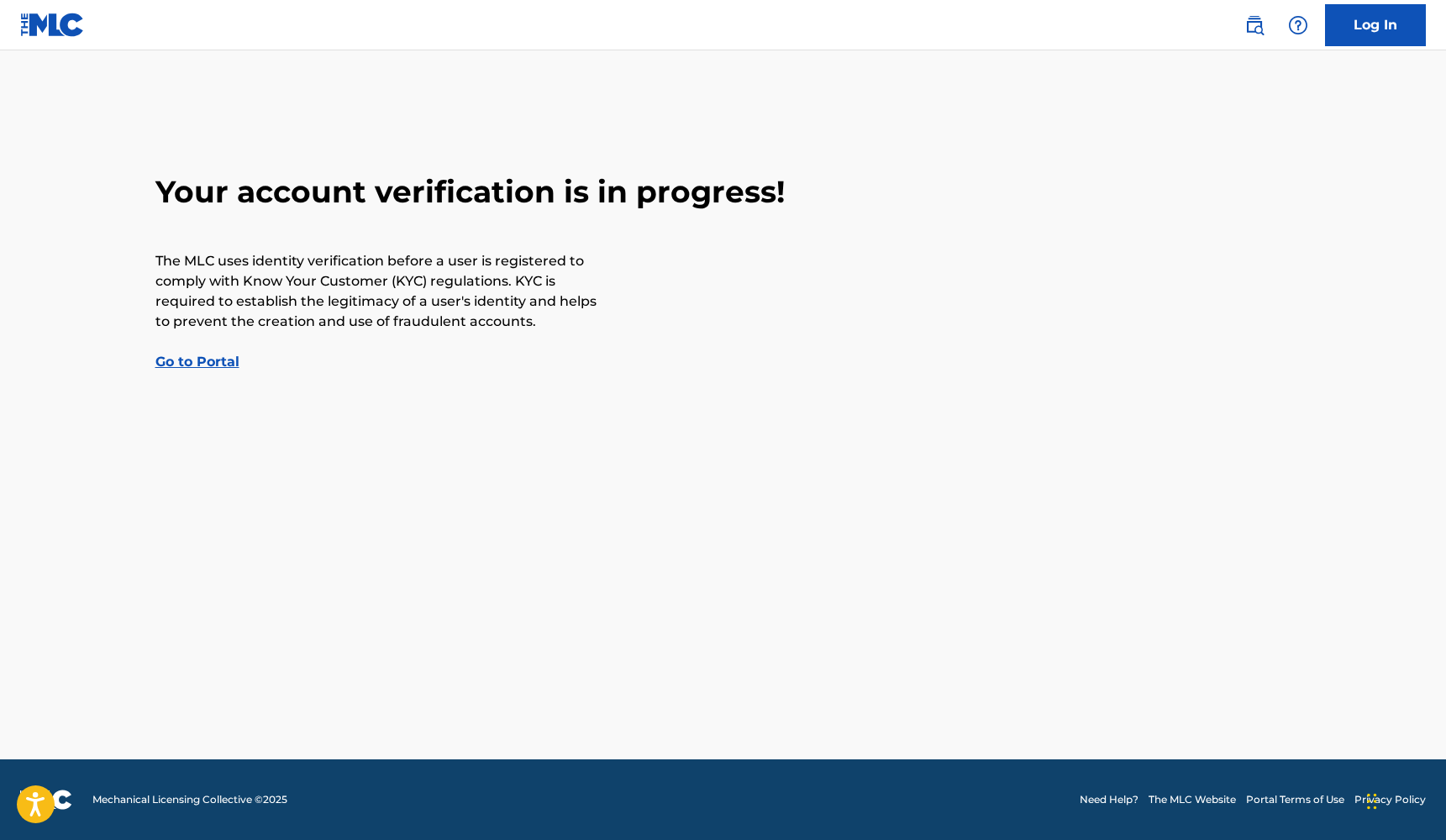
click at [452, 377] on main "Your account verification is in progress! The MLC uses identity verification be…" at bounding box center [723, 404] width 1446 height 709
click at [198, 358] on link "Go to Portal" at bounding box center [197, 361] width 84 height 16
